Goal: Information Seeking & Learning: Learn about a topic

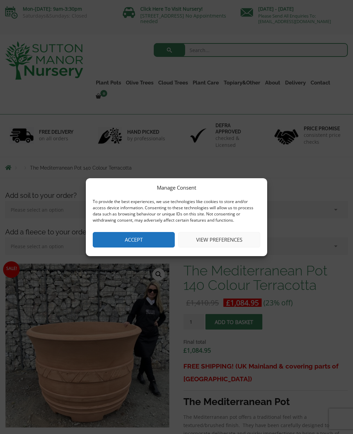
click at [160, 237] on button "Accept" at bounding box center [134, 240] width 82 height 16
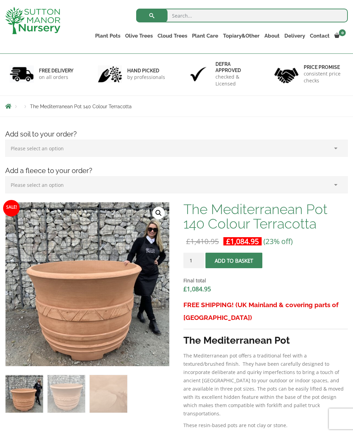
scroll to position [36, 0]
click at [0, 0] on link "Big Bell Pots" at bounding box center [0, 0] width 0 height 0
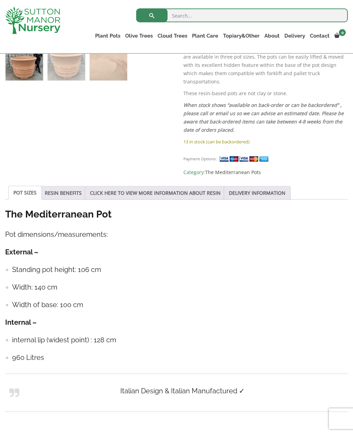
scroll to position [368, 0]
click at [106, 299] on h4 "Width of base: 100 cm" at bounding box center [180, 304] width 336 height 11
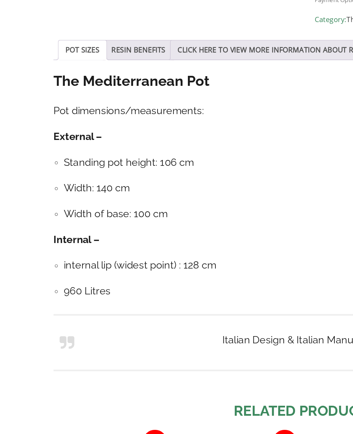
scroll to position [424, 0]
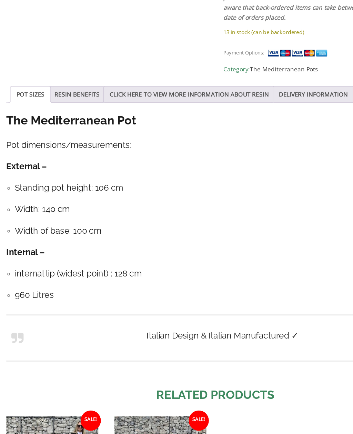
click at [71, 131] on link "RESIN BENEFITS" at bounding box center [63, 137] width 37 height 13
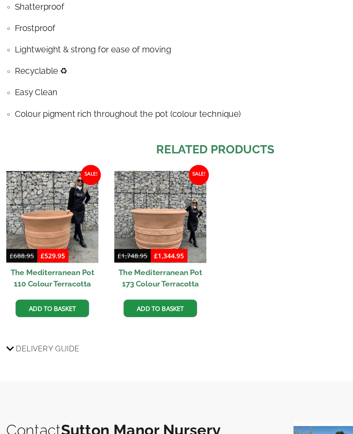
scroll to position [557, 0]
click at [135, 200] on img at bounding box center [132, 238] width 76 height 76
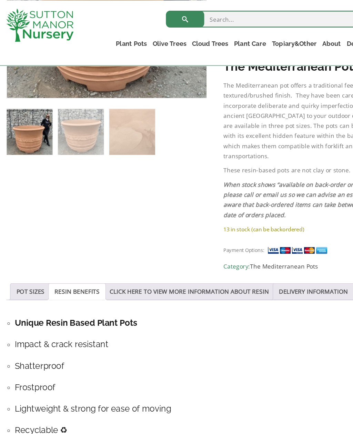
scroll to position [321, 0]
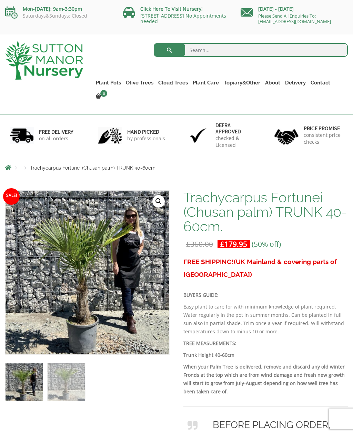
click at [81, 6] on p "Mon-[DATE]: 9am-3:30pm" at bounding box center [58, 9] width 107 height 8
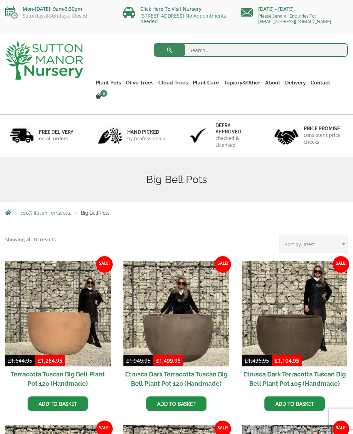
click at [118, 2] on div "Click Here To Visit Nursery! [STREET_ADDRESS] No Appointments needed" at bounding box center [177, 14] width 118 height 28
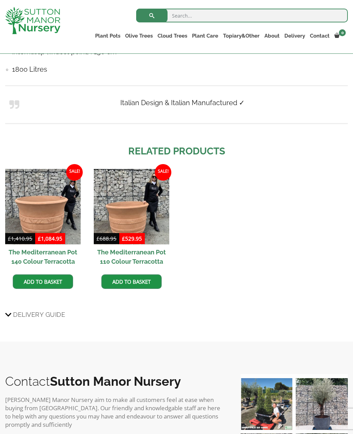
scroll to position [655, 0]
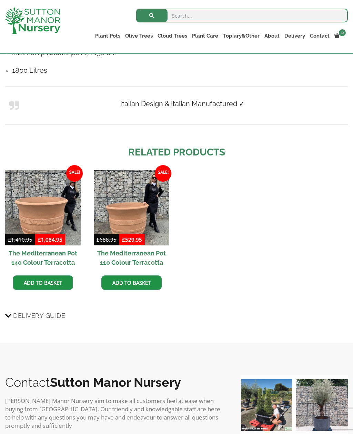
click at [37, 199] on img at bounding box center [43, 208] width 76 height 76
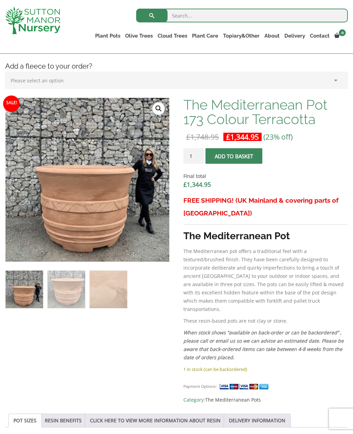
scroll to position [140, 0]
